Goal: Browse casually

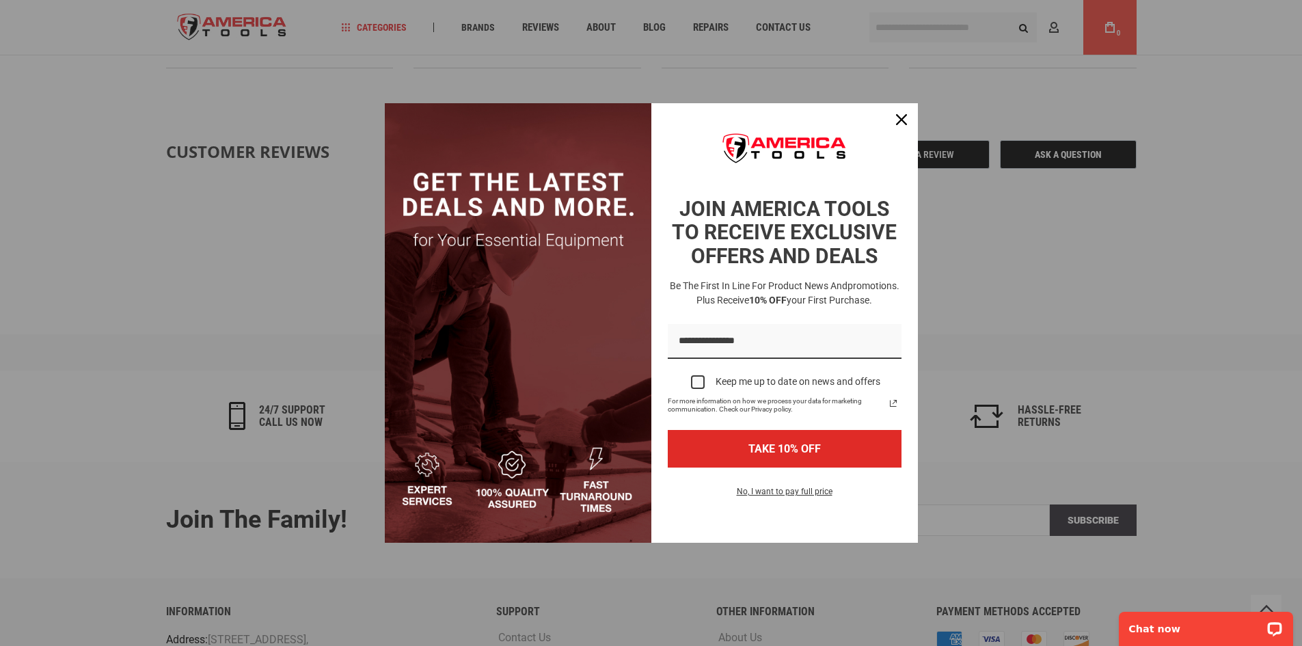
scroll to position [1817, 0]
click at [901, 118] on icon "close icon" at bounding box center [901, 119] width 11 height 11
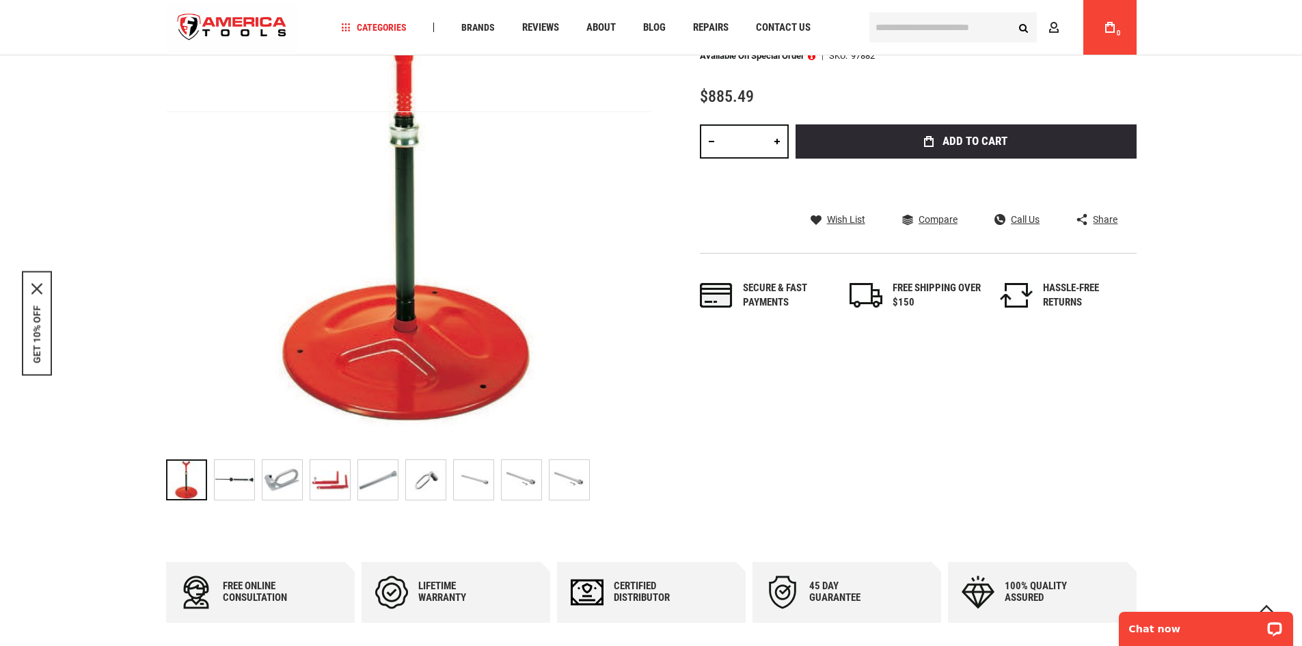
scroll to position [273, 0]
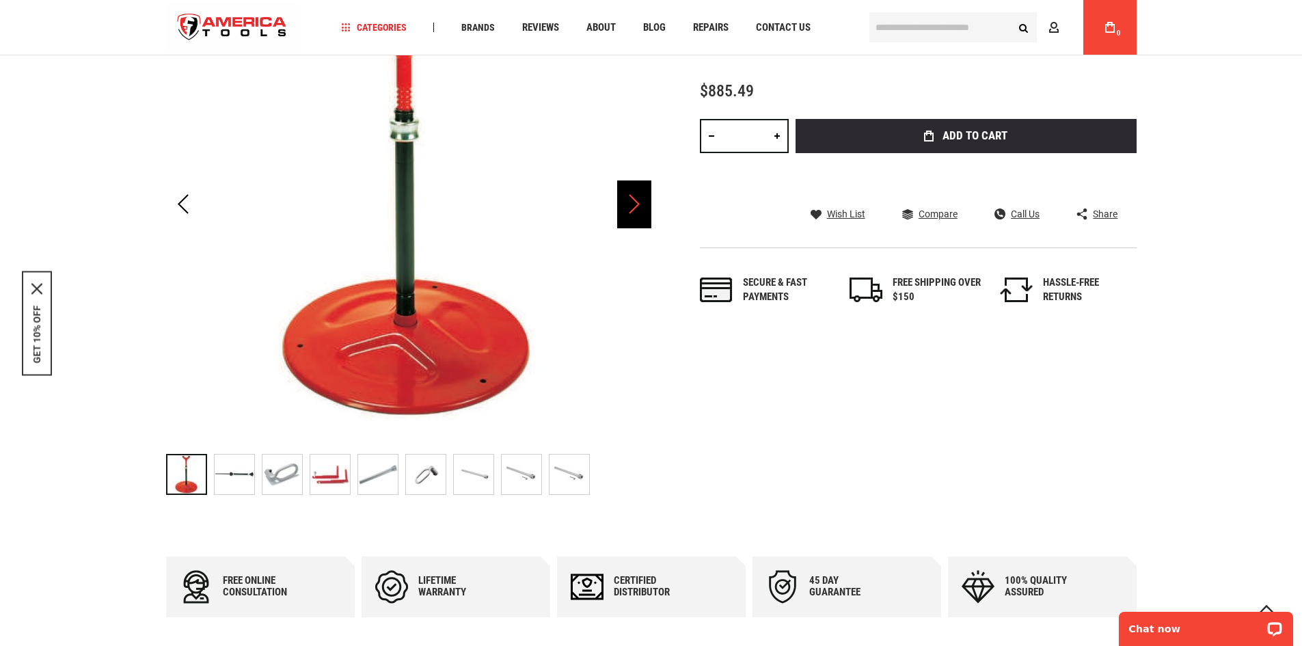
click at [633, 203] on div "Next" at bounding box center [634, 204] width 34 height 48
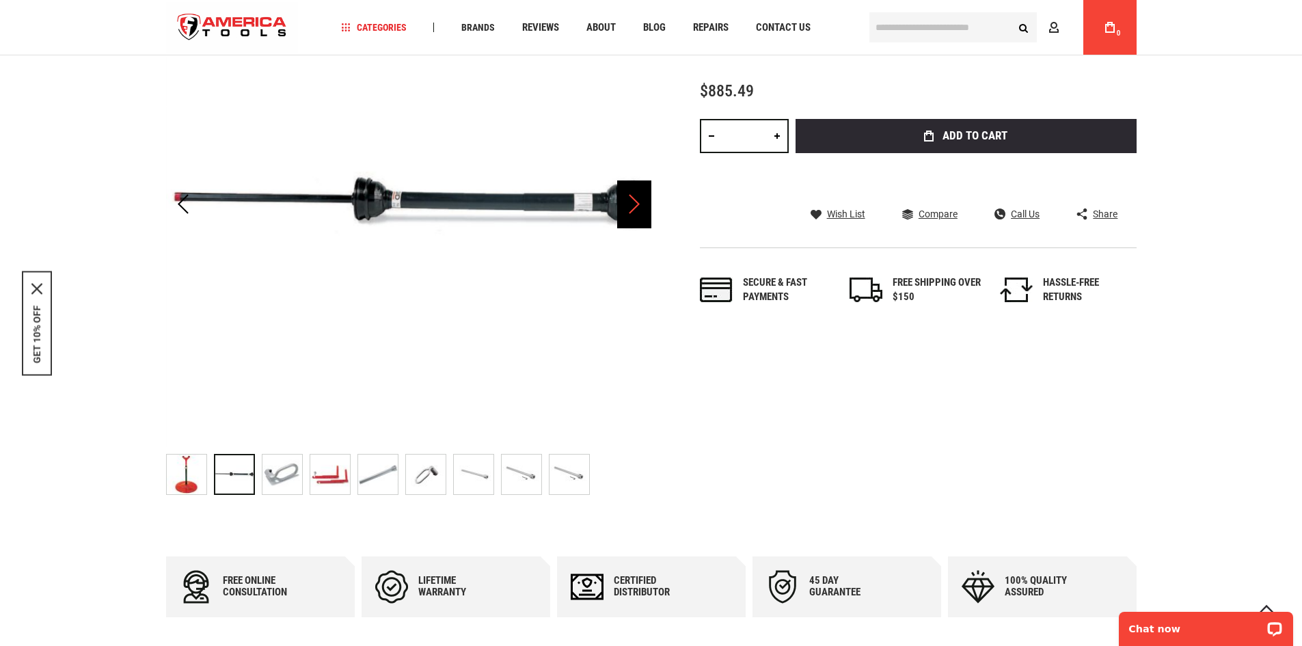
click at [633, 203] on div "Next" at bounding box center [634, 204] width 34 height 48
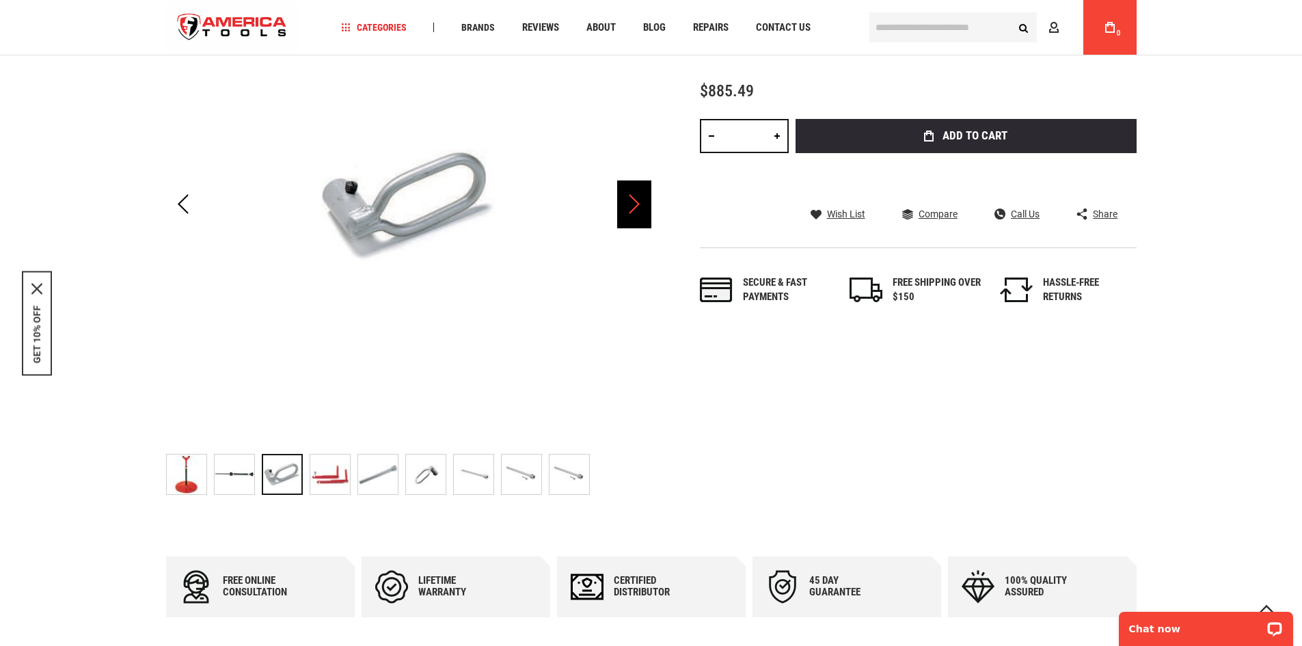
click at [633, 203] on div "Next" at bounding box center [634, 204] width 34 height 48
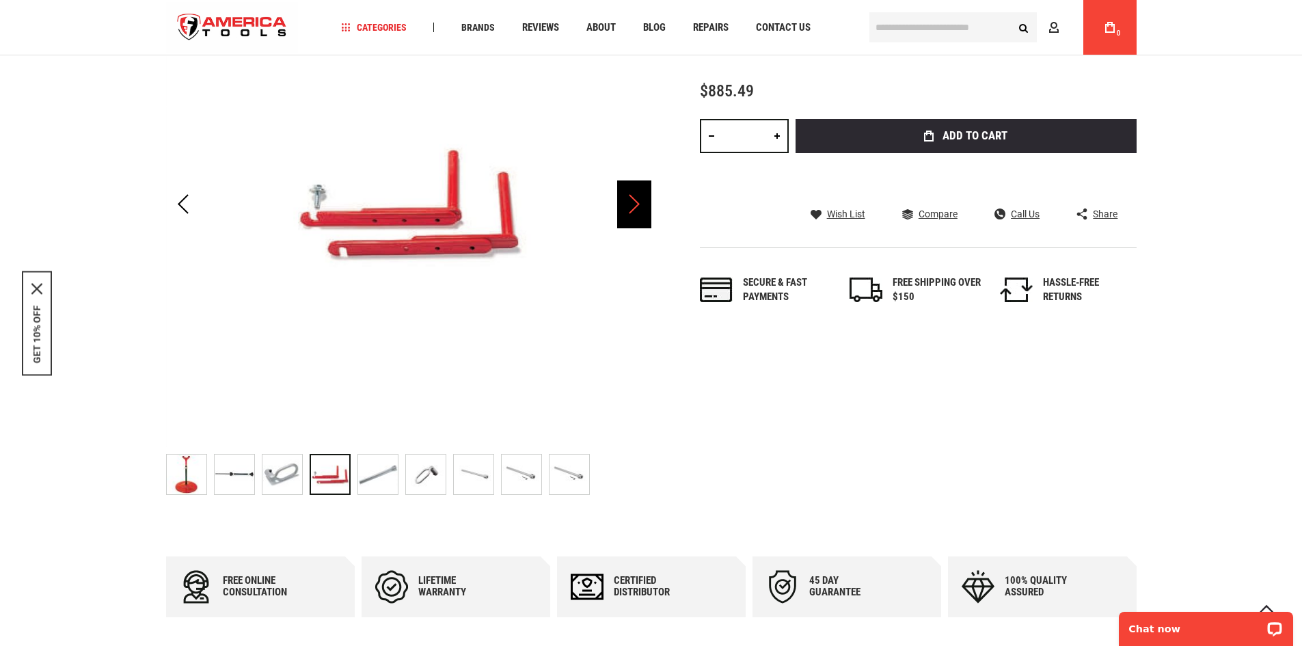
click at [633, 203] on div "Next" at bounding box center [634, 204] width 34 height 48
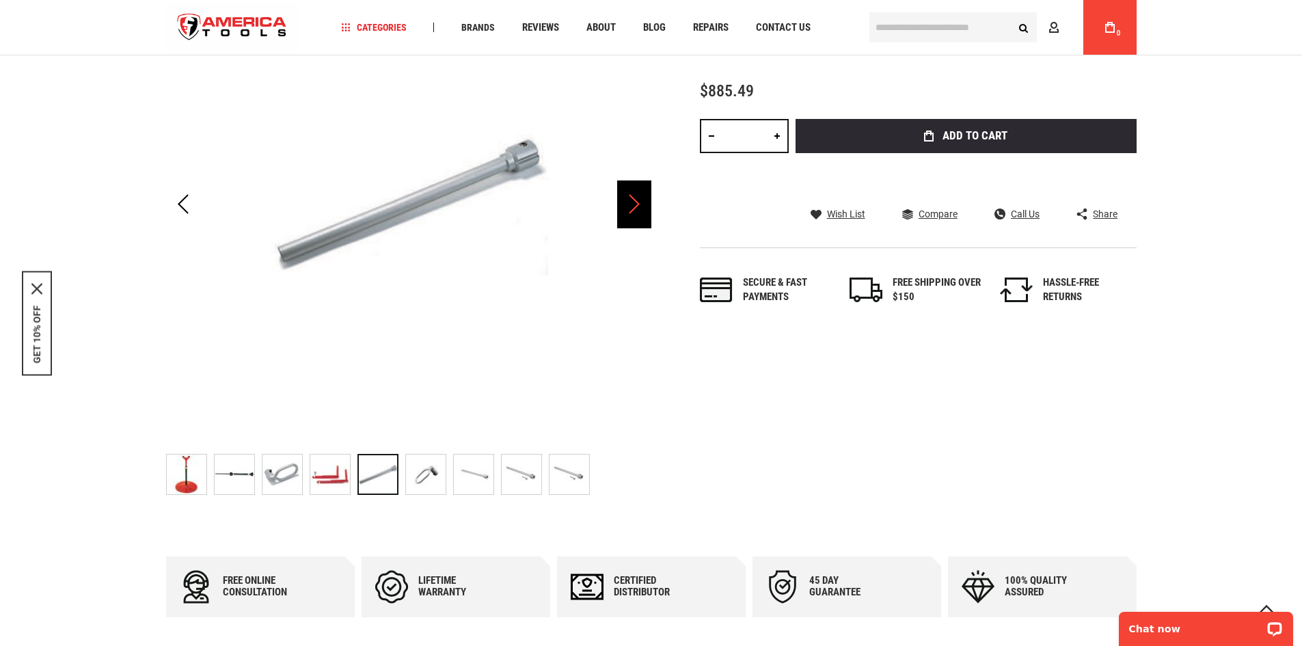
click at [633, 203] on div "Next" at bounding box center [634, 204] width 34 height 48
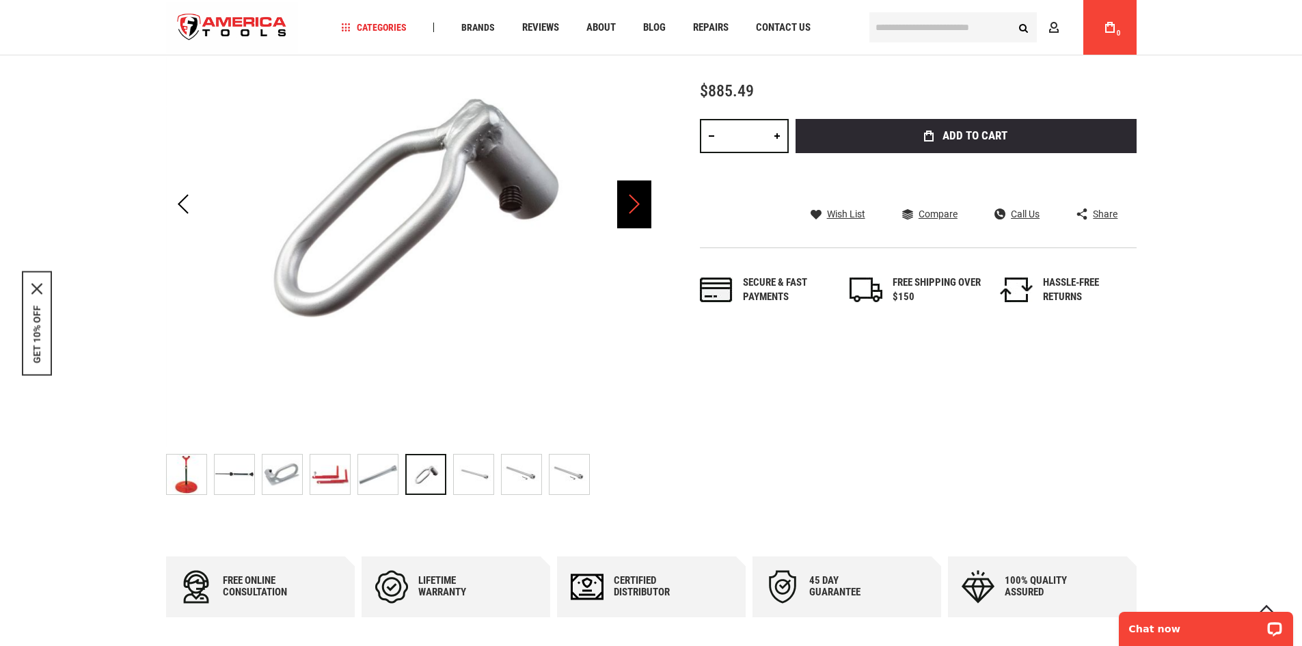
click at [633, 203] on div "Next" at bounding box center [634, 204] width 34 height 48
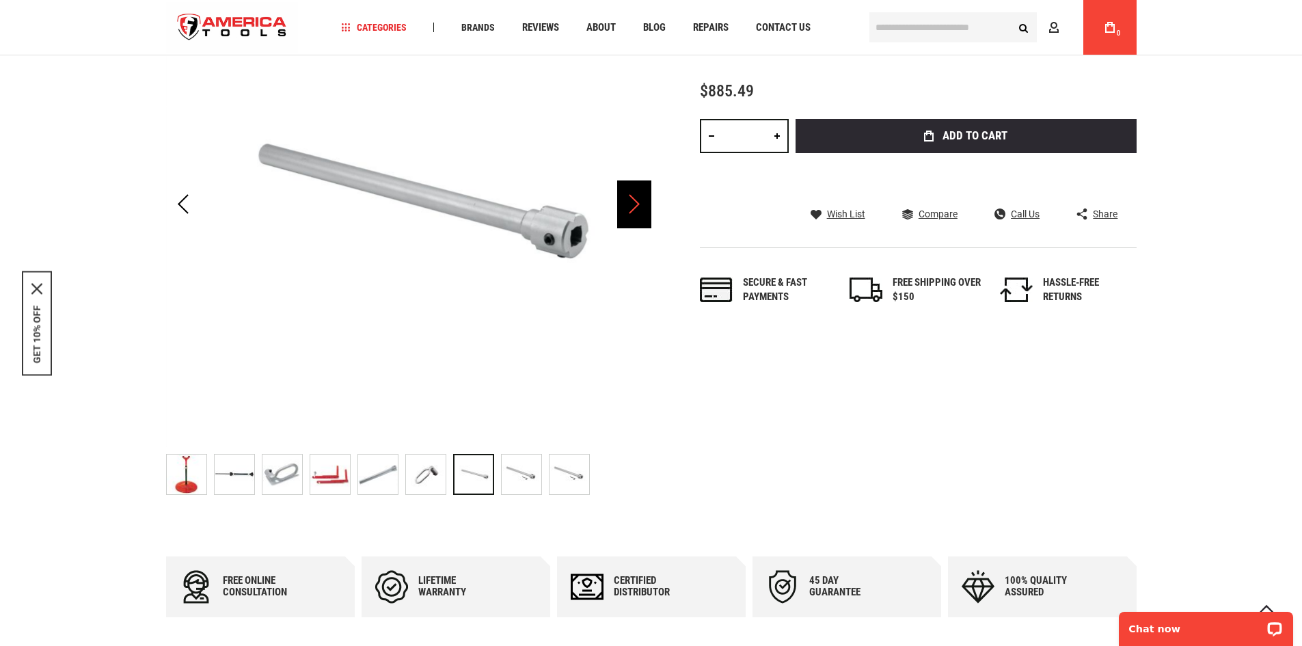
click at [633, 203] on div "Next" at bounding box center [634, 204] width 34 height 48
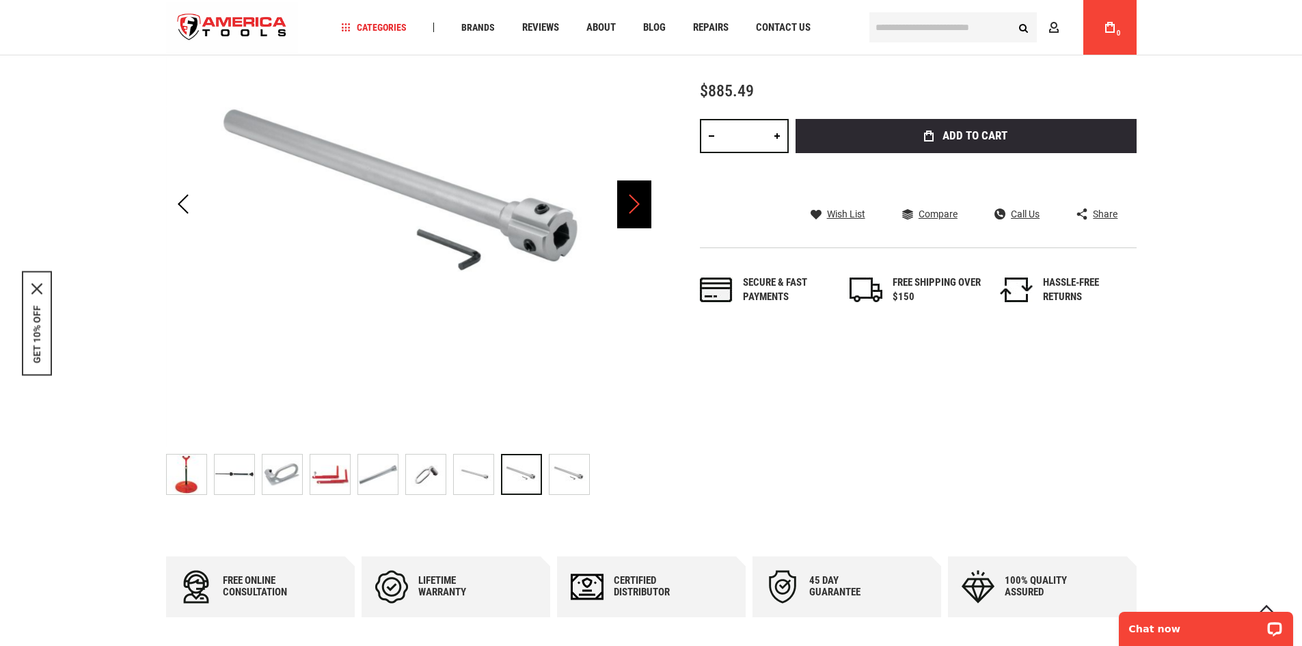
click at [633, 203] on div "Next" at bounding box center [634, 204] width 34 height 48
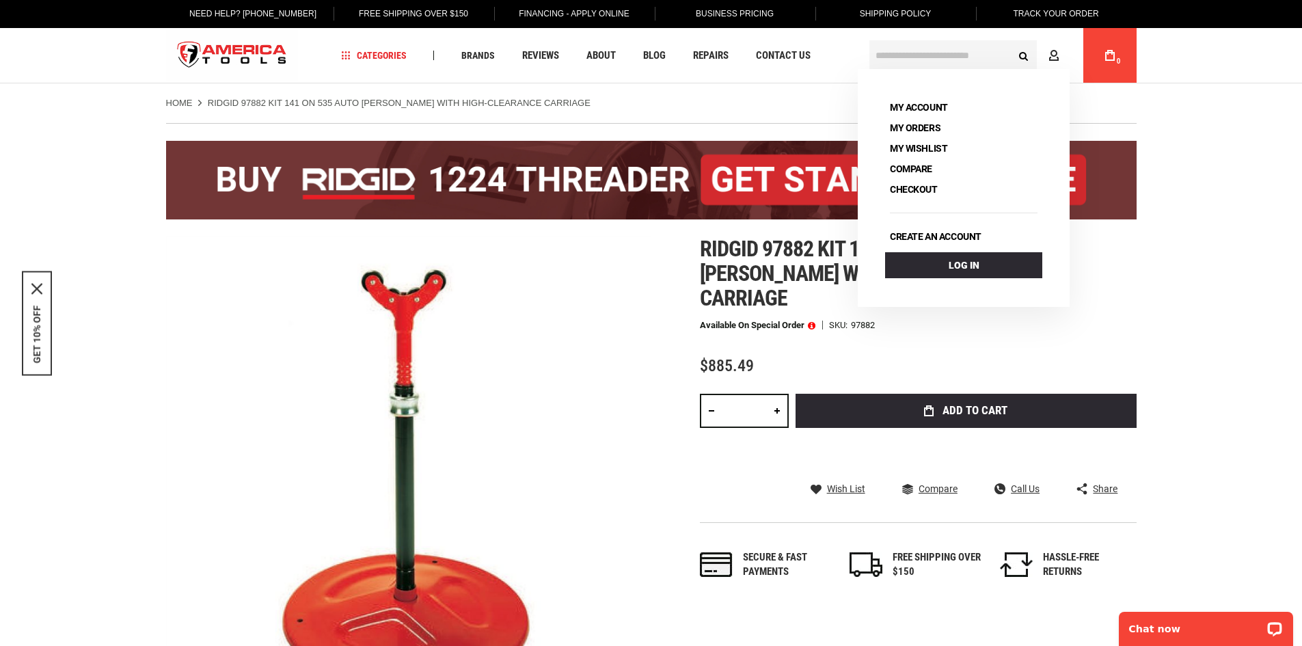
scroll to position [0, 0]
